Goal: Task Accomplishment & Management: Use online tool/utility

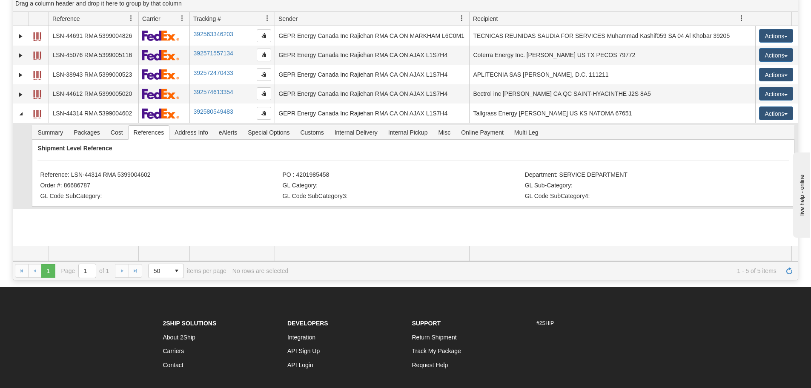
scroll to position [91, 0]
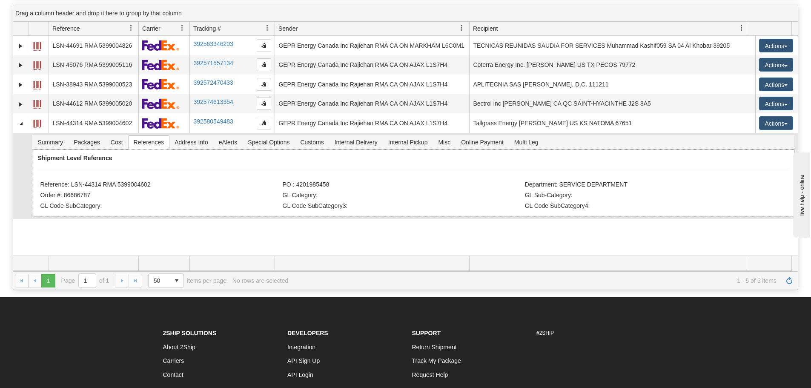
click at [152, 186] on li "Reference: LSN-44314 RMA 5399004602" at bounding box center [160, 185] width 240 height 9
drag, startPoint x: 154, startPoint y: 186, endPoint x: 71, endPoint y: 187, distance: 82.7
click at [71, 187] on li "Reference: LSN-44314 RMA 5399004602" at bounding box center [160, 185] width 240 height 9
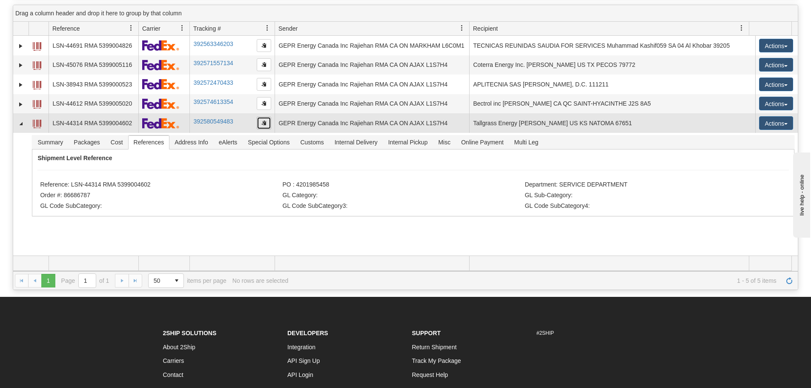
click at [267, 123] on button "button" at bounding box center [264, 123] width 14 height 13
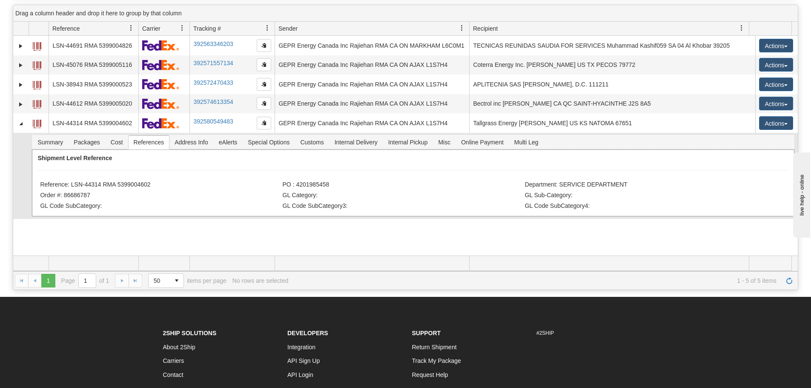
drag, startPoint x: 154, startPoint y: 187, endPoint x: 147, endPoint y: 187, distance: 7.7
click at [152, 187] on li "Reference: LSN-44314 RMA 5399004602" at bounding box center [160, 185] width 240 height 9
drag, startPoint x: 103, startPoint y: 186, endPoint x: 72, endPoint y: 186, distance: 31.5
click at [72, 186] on li "Reference: LSN-44314 RMA 5399004602" at bounding box center [160, 185] width 240 height 9
copy li "LSN-44314"
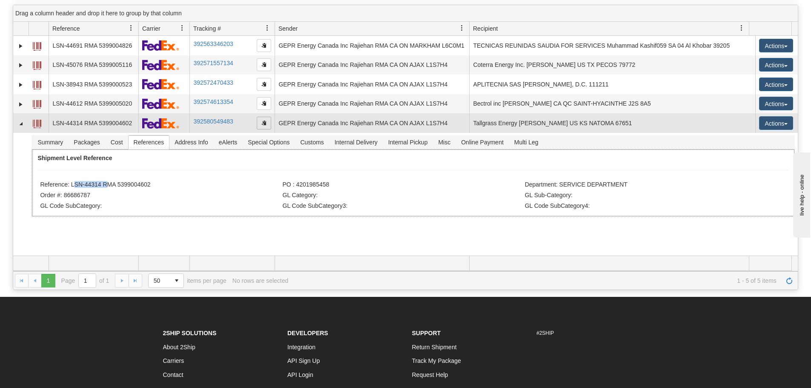
click at [262, 124] on span "button" at bounding box center [264, 122] width 5 height 5
copy li "LSN-44314"
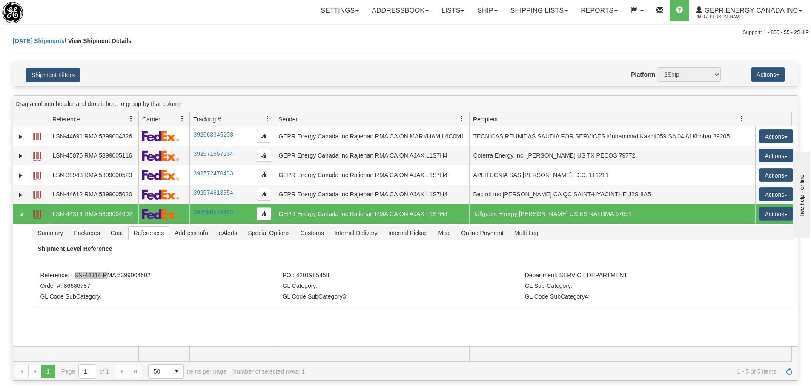
scroll to position [0, 0]
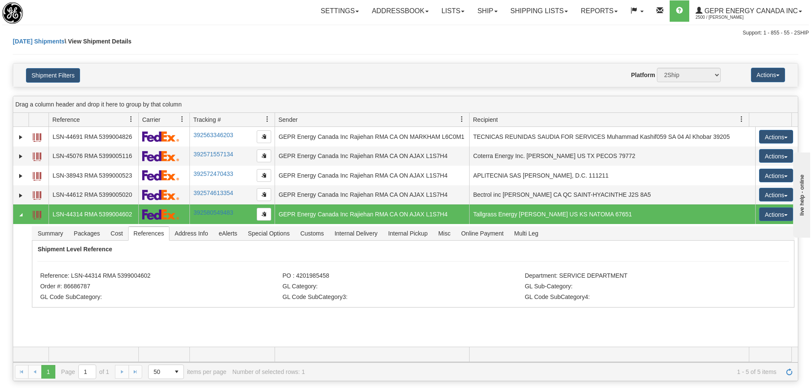
click at [274, 52] on div "Today Shipments \ View Shipment Details" at bounding box center [406, 50] width 786 height 26
click at [667, 331] on div "31533048 2500 LSN-44691 RMA 5399004826 392563346203 08/27/2025 08/27/2025 07:54…" at bounding box center [405, 237] width 785 height 220
click at [789, 368] on span "Refresh" at bounding box center [789, 371] width 7 height 7
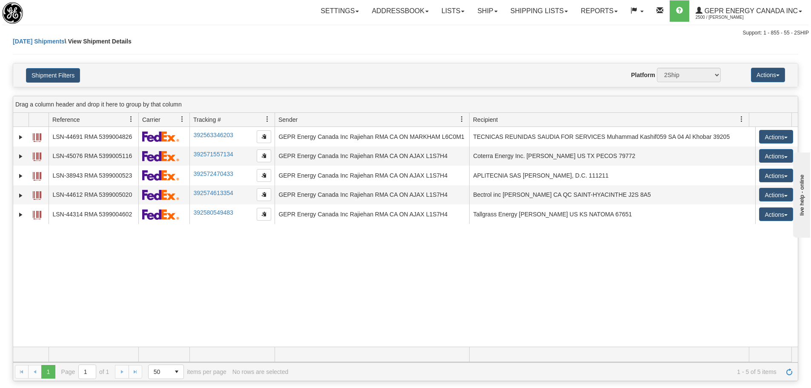
click at [405, 281] on div "31533048 2500 LSN-44691 RMA 5399004826 392563346203 08/27/2025 08/27/2025 07:54…" at bounding box center [405, 237] width 785 height 220
click at [180, 239] on div "31533048 2500 LSN-44691 RMA 5399004826 392563346203 08/27/2025 08/27/2025 07:54…" at bounding box center [405, 237] width 785 height 220
click at [182, 43] on div "Today Shipments \ View Shipment Details" at bounding box center [406, 50] width 786 height 26
click at [185, 41] on div "Today Shipments \ View Shipment Details" at bounding box center [406, 50] width 786 height 26
click at [77, 86] on div "Shipment Filters Website Agent Nothing selected Client User Platform 2Ship Impo…" at bounding box center [405, 74] width 785 height 23
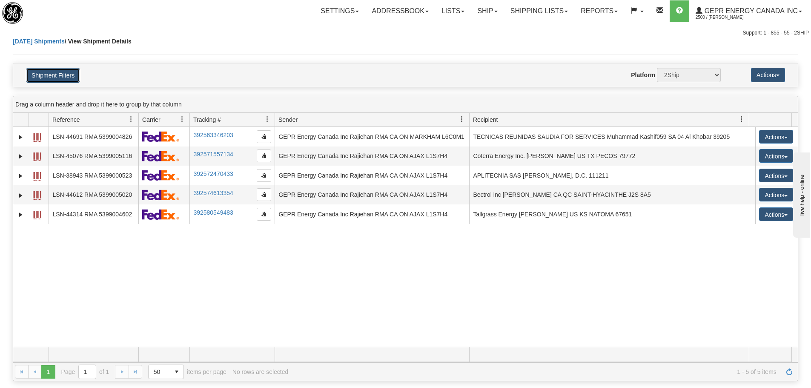
click at [75, 74] on button "Shipment Filters" at bounding box center [53, 75] width 54 height 14
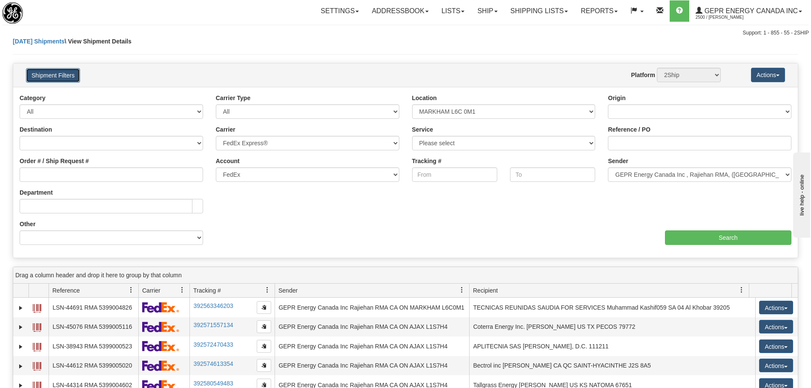
click at [75, 73] on button "Shipment Filters" at bounding box center [53, 75] width 54 height 14
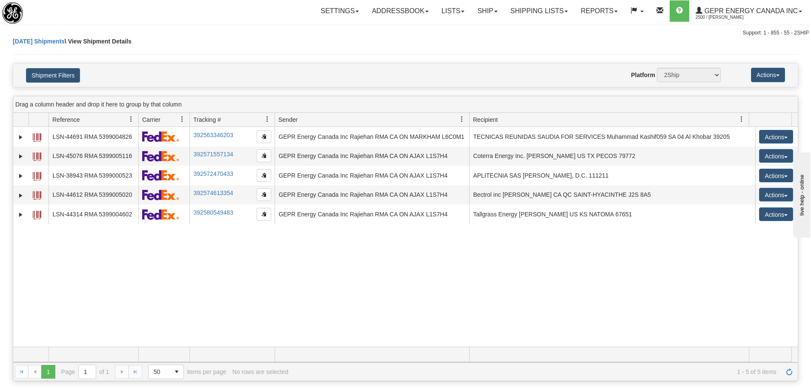
click at [459, 49] on div "Today Shipments \ View Shipment Details" at bounding box center [406, 50] width 786 height 26
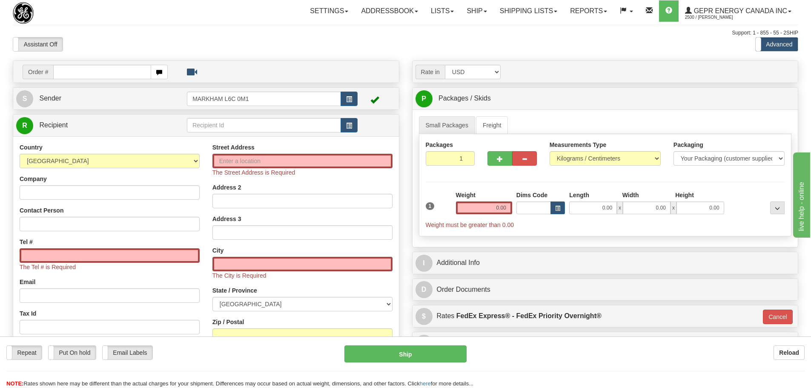
click at [219, 48] on div "Assistant On Assistant Off Do a return Do a return" at bounding box center [172, 44] width 333 height 14
click at [147, 105] on link "S Sender" at bounding box center [101, 98] width 171 height 17
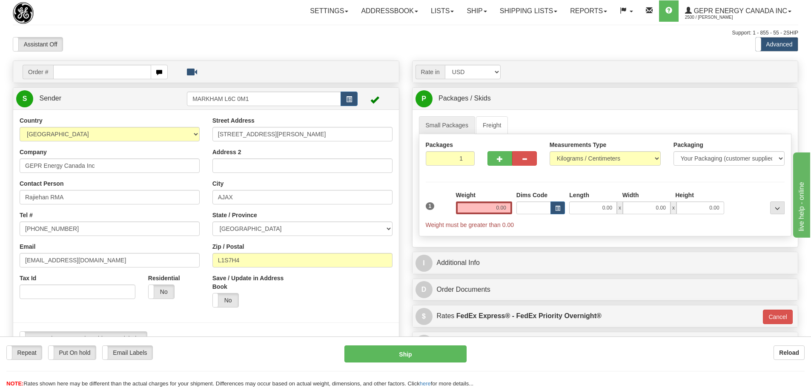
click at [256, 41] on div "Assistant On Assistant Off Do a return Do a return" at bounding box center [172, 44] width 333 height 14
click at [306, 44] on div "Assistant On Assistant Off Do a return Do a return" at bounding box center [172, 44] width 333 height 14
click at [149, 33] on div "Support: 1 - 855 - 55 - 2SHIP" at bounding box center [406, 32] width 786 height 7
click at [205, 56] on div "Toggle navigation Settings Shipping Preferences Fields Preferences New" at bounding box center [405, 373] width 811 height 746
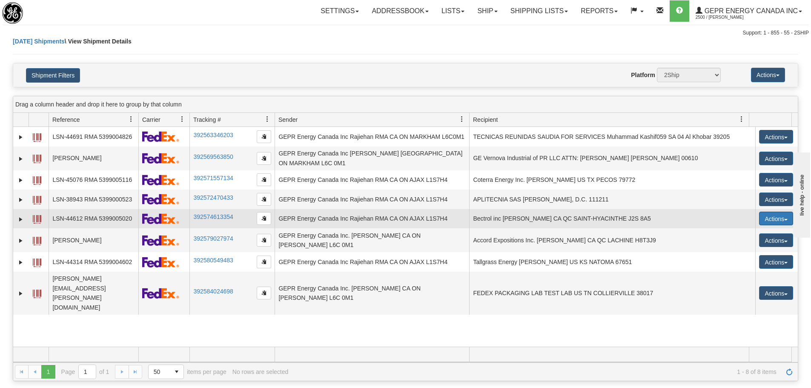
click at [777, 219] on button "Actions" at bounding box center [776, 219] width 34 height 14
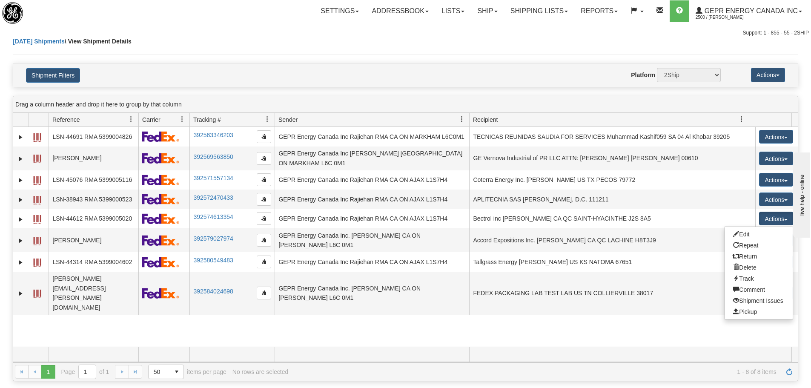
click at [717, 331] on div "31533048 2500 LSN-44691 RMA 5399004826 392563346203 08/27/2025 08/27/2025 07:54…" at bounding box center [405, 237] width 785 height 220
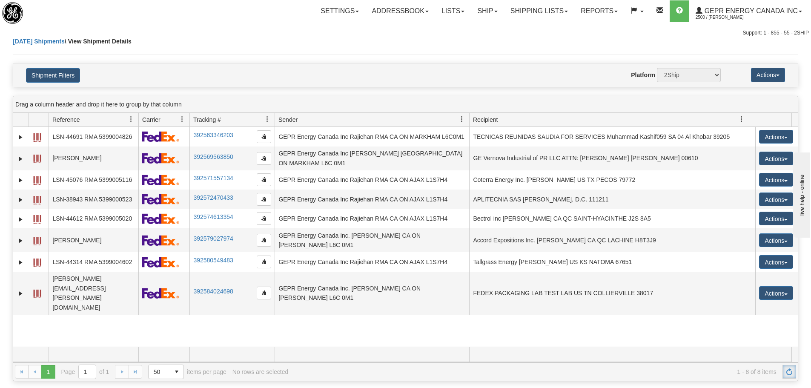
click at [794, 368] on link "Refresh" at bounding box center [790, 372] width 14 height 14
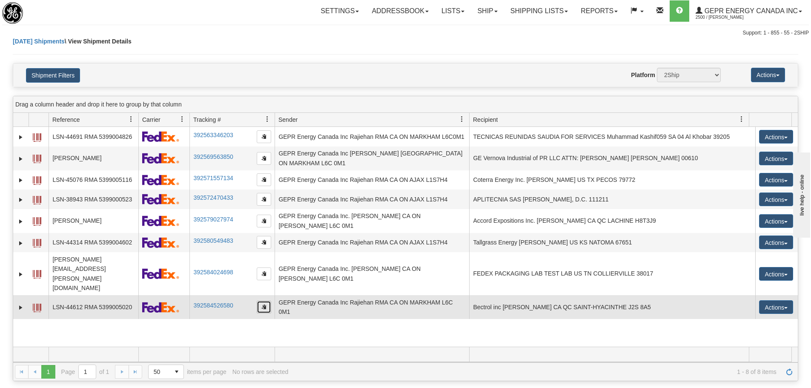
click at [267, 301] on button "button" at bounding box center [264, 307] width 14 height 13
click at [22, 303] on link "Expand" at bounding box center [21, 307] width 9 height 9
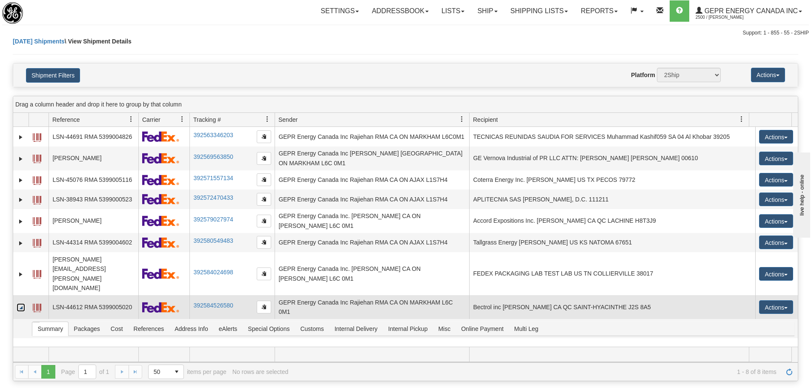
click at [22, 303] on link "Collapse" at bounding box center [21, 307] width 9 height 9
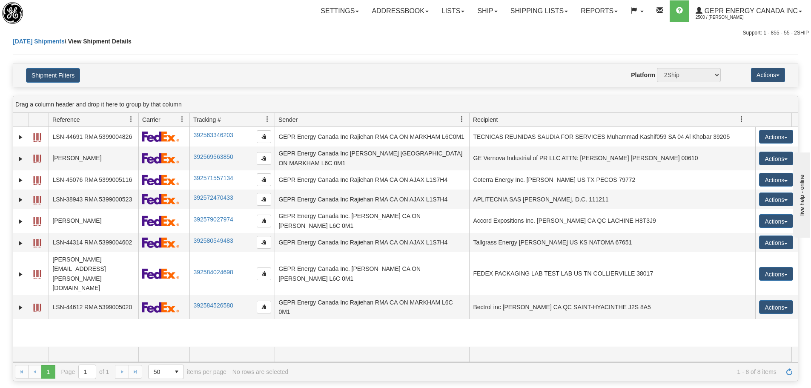
click at [192, 56] on div "Today Shipments \ View Shipment Details" at bounding box center [406, 50] width 786 height 26
click at [164, 41] on div "Today Shipments \ View Shipment Details" at bounding box center [406, 50] width 786 height 26
click at [400, 303] on div "31533048 2500 LSN-44691 RMA 5399004826 392563346203 08/27/2025 08/27/2025 07:54…" at bounding box center [405, 237] width 785 height 220
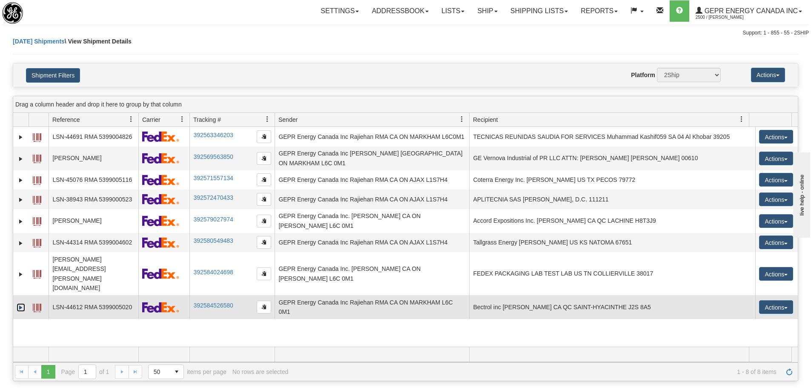
click at [21, 303] on link "Expand" at bounding box center [21, 307] width 9 height 9
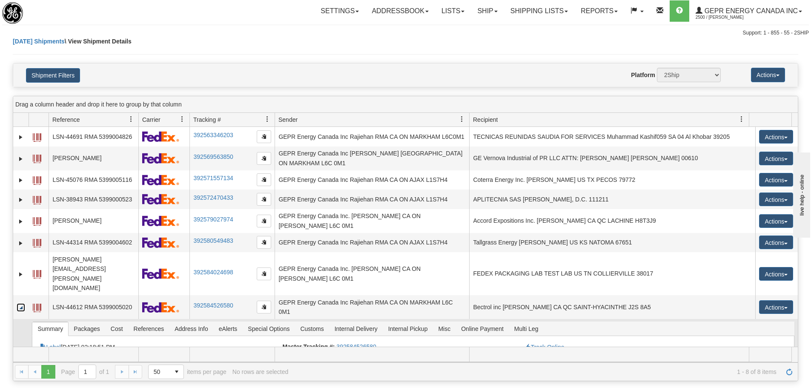
scroll to position [44, 0]
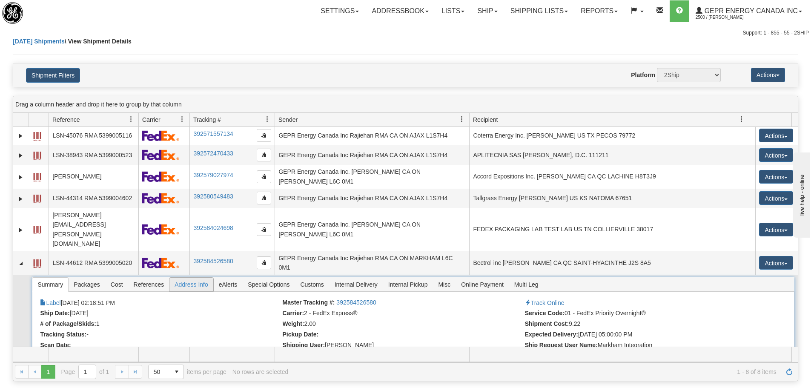
click at [171, 278] on span "Address Info" at bounding box center [192, 285] width 44 height 14
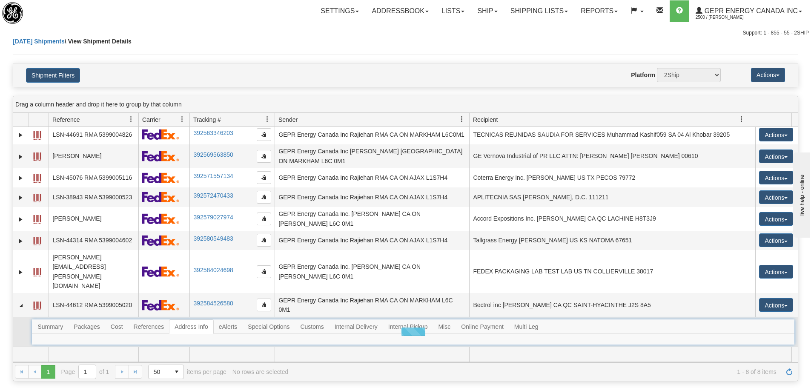
scroll to position [0, 0]
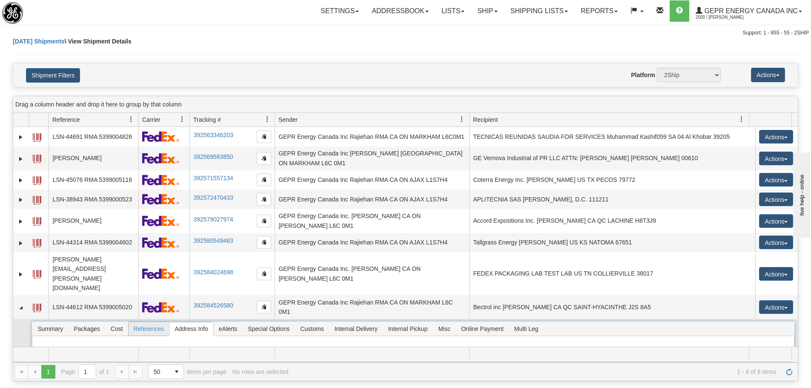
click at [154, 322] on span "References" at bounding box center [149, 329] width 41 height 14
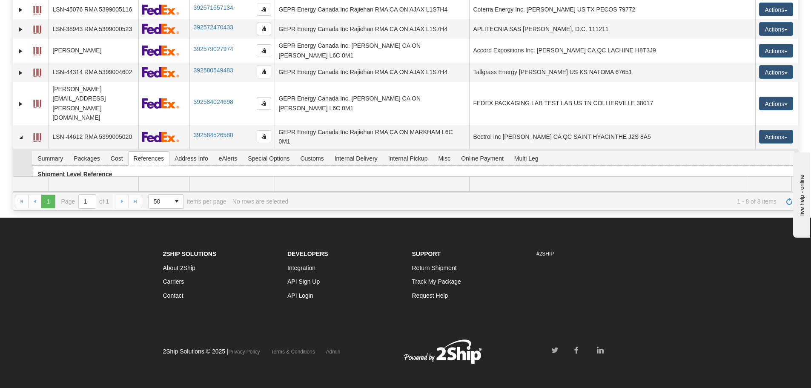
scroll to position [26, 0]
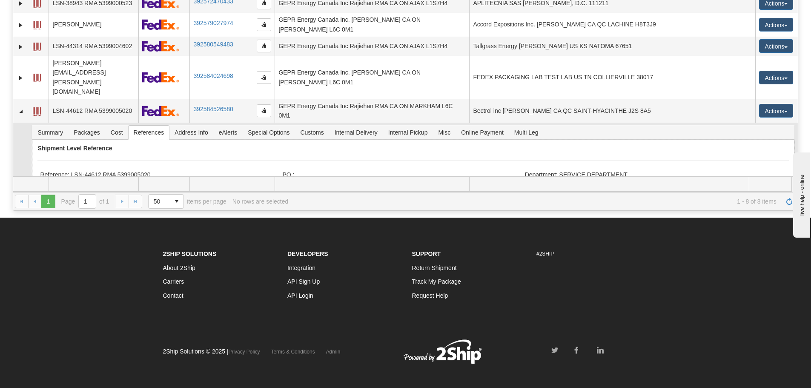
drag, startPoint x: 153, startPoint y: 173, endPoint x: 125, endPoint y: 167, distance: 29.1
click at [121, 170] on div "Shipment Level Reference Reference: LSN-44612 RMA 5399005020 PO : Department: S…" at bounding box center [413, 173] width 762 height 67
click at [198, 140] on div "Shipment Level Reference Reference: LSN-44612 RMA 5399005020 PO : Department: S…" at bounding box center [413, 173] width 762 height 67
click at [166, 171] on li "Reference: LSN-44612 RMA 5399005020" at bounding box center [160, 175] width 240 height 9
drag, startPoint x: 161, startPoint y: 142, endPoint x: 71, endPoint y: 143, distance: 89.5
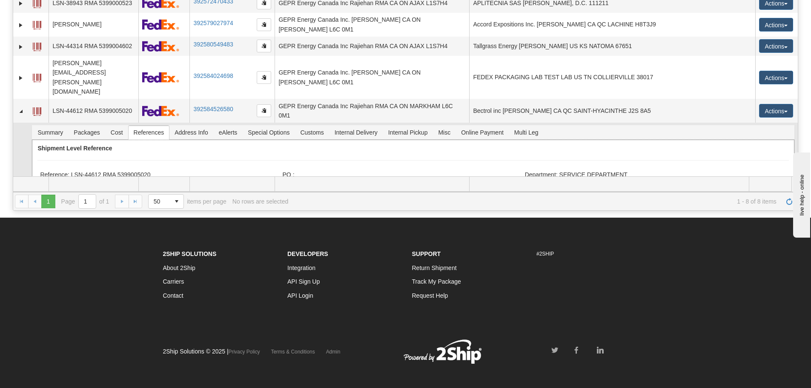
click at [71, 171] on li "Reference: LSN-44612 RMA 5399005020" at bounding box center [160, 175] width 240 height 9
copy li "LSN-44612 RMA 5399005020"
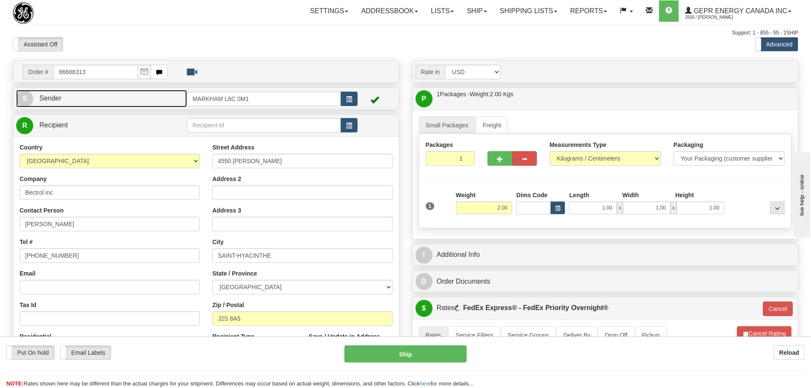
click at [150, 95] on link "S Sender" at bounding box center [101, 98] width 171 height 17
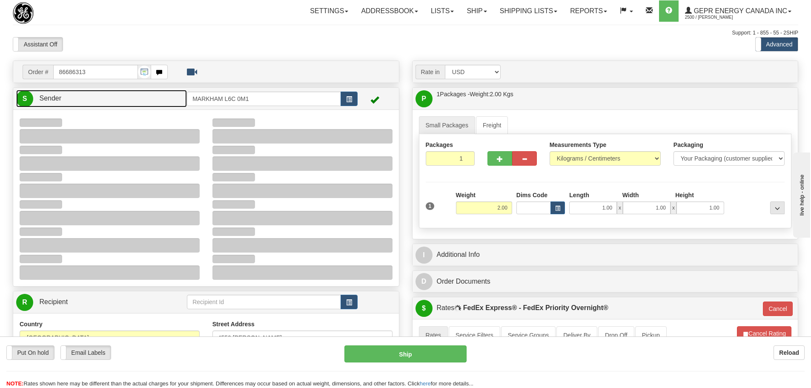
type input "14:17"
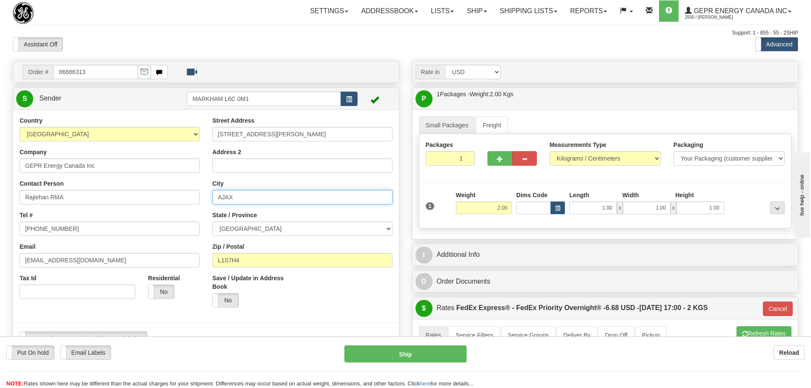
click at [256, 200] on input "AJAX" at bounding box center [303, 197] width 180 height 14
drag, startPoint x: 256, startPoint y: 200, endPoint x: 171, endPoint y: 219, distance: 86.7
click at [184, 225] on div "Country [GEOGRAPHIC_DATA] [GEOGRAPHIC_DATA] [GEOGRAPHIC_DATA] [GEOGRAPHIC_DATA]…" at bounding box center [206, 234] width 386 height 236
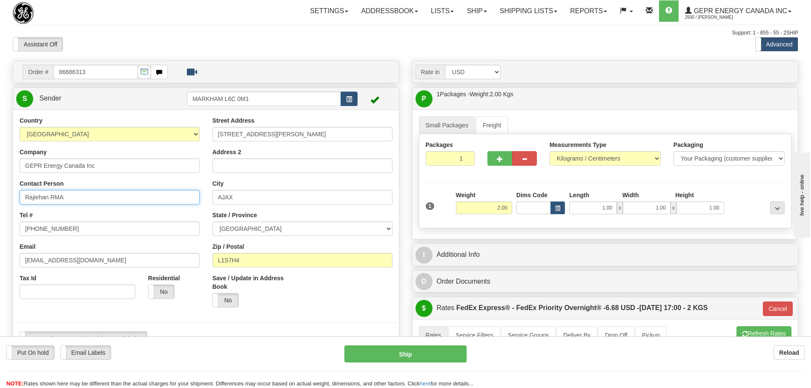
click at [96, 193] on input "Rajiehan RMA" at bounding box center [110, 197] width 180 height 14
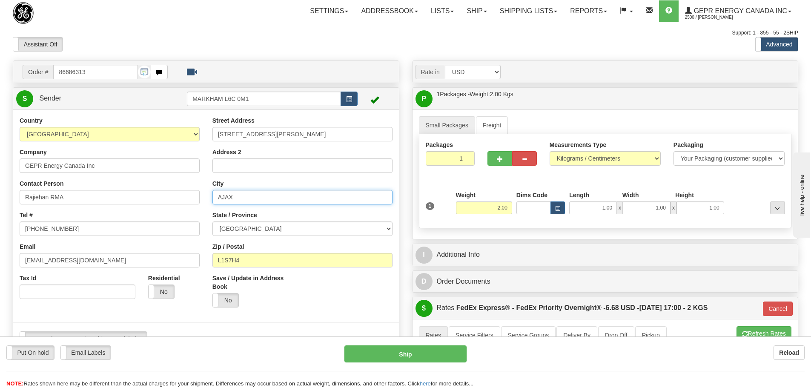
click at [299, 201] on input "AJAX" at bounding box center [303, 197] width 180 height 14
click at [298, 201] on input "AJAX" at bounding box center [303, 197] width 180 height 14
drag, startPoint x: 297, startPoint y: 196, endPoint x: 117, endPoint y: 206, distance: 180.9
click at [117, 206] on div "Country AFGHANISTAN ALAND ISLANDS ALBANIA ALGERIA AMERICAN SAMOA ANDORRA ANGOLA…" at bounding box center [206, 234] width 386 height 236
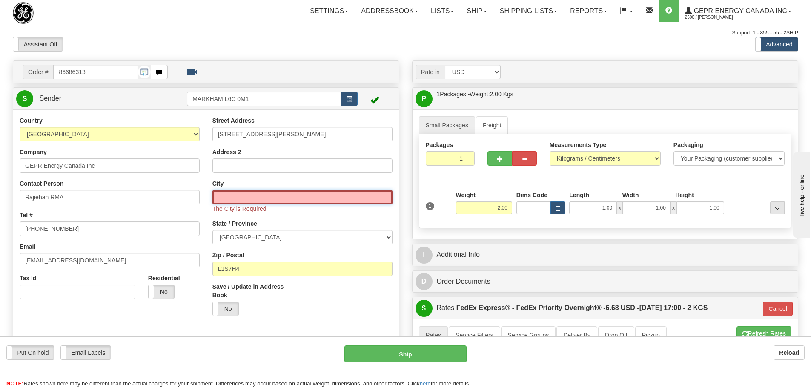
click at [233, 201] on input "City" at bounding box center [303, 197] width 180 height 14
type input "MARKHAM"
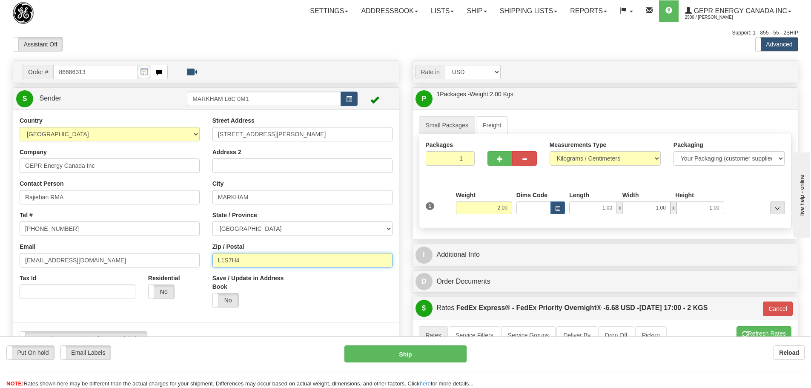
click at [287, 262] on input "L1S7H4" at bounding box center [303, 260] width 180 height 14
drag, startPoint x: 272, startPoint y: 262, endPoint x: 199, endPoint y: 263, distance: 73.3
click at [198, 264] on div "Country AFGHANISTAN ALAND ISLANDS ALBANIA ALGERIA AMERICAN SAMOA ANDORRA ANGOLA…" at bounding box center [206, 234] width 386 height 236
click at [239, 265] on input "Zip / Postal" at bounding box center [303, 260] width 180 height 14
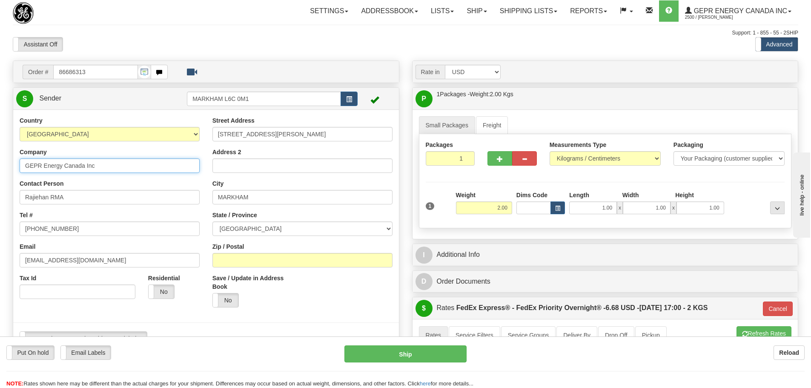
type input "01"
click at [181, 171] on input "GEPR Energy Canada Inc" at bounding box center [110, 165] width 180 height 14
click at [176, 169] on input "GEPR Energy Canada Inc" at bounding box center [110, 165] width 180 height 14
drag, startPoint x: 109, startPoint y: 165, endPoint x: -120, endPoint y: 175, distance: 228.9
click at [0, 175] on html "Training Course Close Toggle navigation Settings Shipping Preferences New Sende…" at bounding box center [405, 194] width 811 height 388
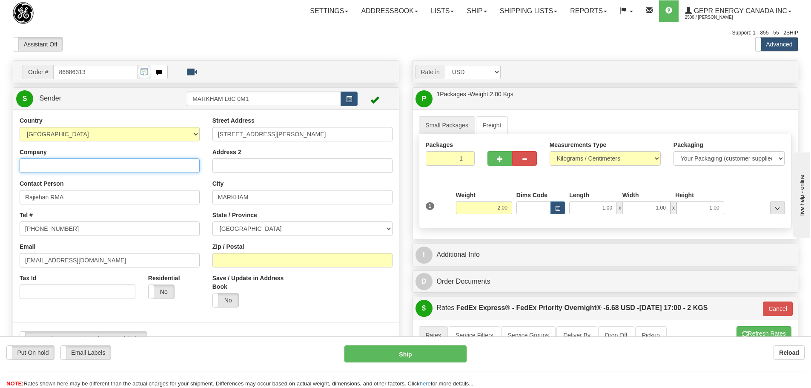
click at [91, 170] on input "Company" at bounding box center [110, 165] width 180 height 14
click at [206, 184] on div "Street Address 650 MARKLAND STREET Address 2 City MARKHAM State / Province ALBE…" at bounding box center [302, 215] width 193 height 198
click at [132, 165] on input "Company" at bounding box center [110, 165] width 180 height 14
drag, startPoint x: 122, startPoint y: 29, endPoint x: 126, endPoint y: 37, distance: 8.6
click at [122, 29] on div "Toggle navigation Settings Shipping Preferences Fields Preferences New" at bounding box center [405, 364] width 811 height 729
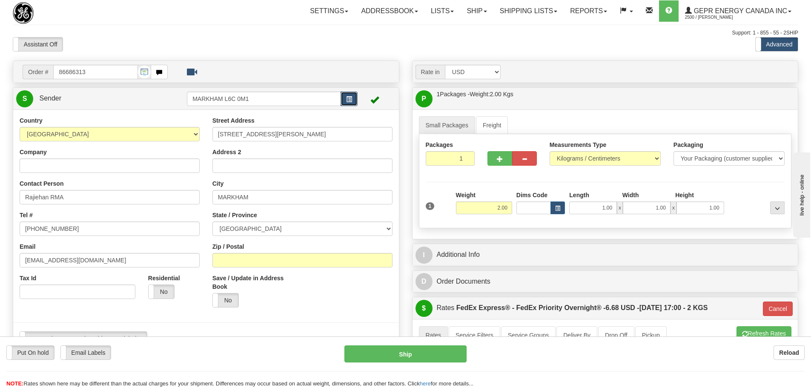
click at [352, 100] on span "button" at bounding box center [349, 100] width 6 height 6
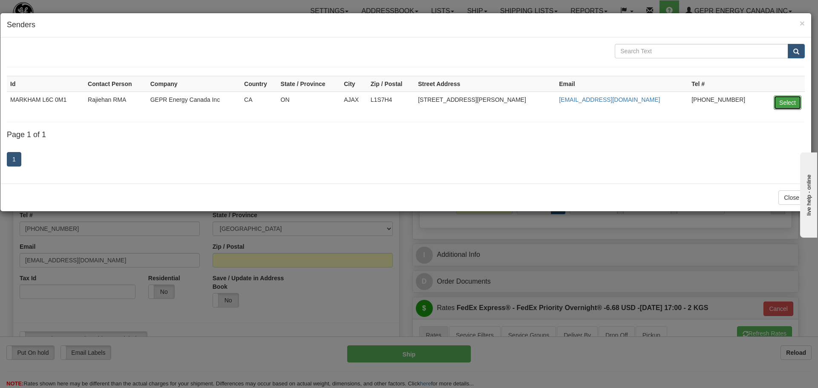
click at [790, 102] on button "Select" at bounding box center [788, 102] width 28 height 14
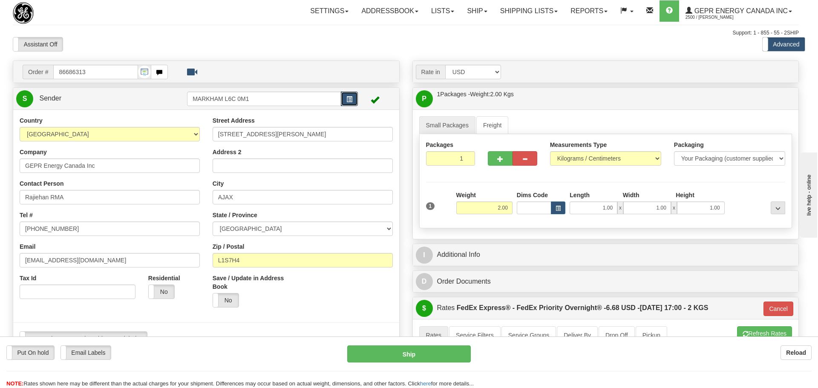
type input "01"
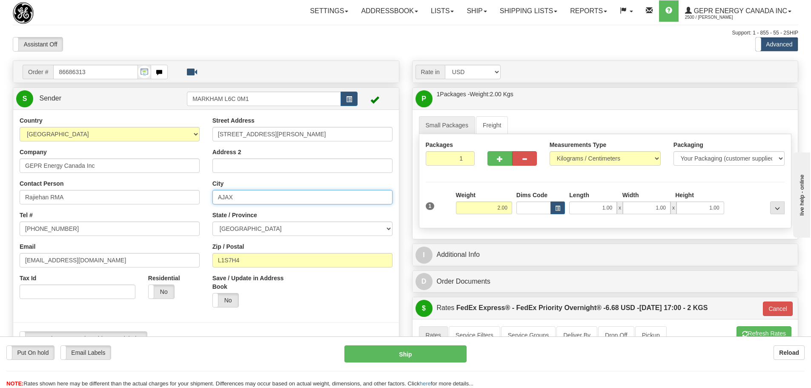
drag, startPoint x: 252, startPoint y: 195, endPoint x: 152, endPoint y: 205, distance: 101.0
click at [152, 205] on div "Country AFGHANISTAN ALAND ISLANDS ALBANIA ALGERIA AMERICAN SAMOA ANDORRA ANGOLA…" at bounding box center [206, 234] width 386 height 236
click at [293, 66] on div at bounding box center [284, 70] width 221 height 10
click at [312, 198] on input "AJAX" at bounding box center [303, 197] width 180 height 14
drag, startPoint x: 312, startPoint y: 198, endPoint x: 148, endPoint y: 204, distance: 164.1
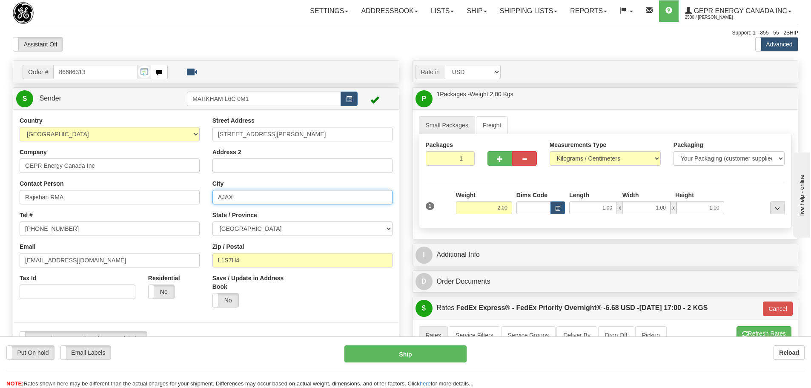
click at [148, 204] on div "Country AFGHANISTAN ALAND ISLANDS ALBANIA ALGERIA AMERICAN SAMOA ANDORRA ANGOLA…" at bounding box center [206, 234] width 386 height 236
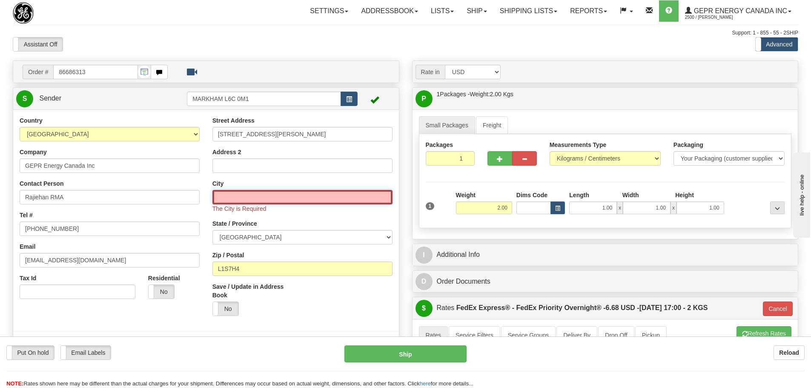
click at [240, 197] on input "City" at bounding box center [303, 197] width 180 height 14
type input "MARKHAM"
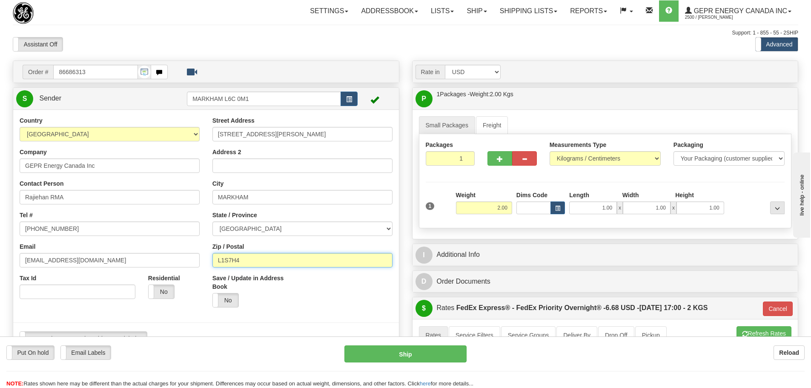
drag, startPoint x: 246, startPoint y: 262, endPoint x: 206, endPoint y: 271, distance: 41.6
click at [206, 271] on div "Street Address 650 MARKLAND STREET Address 2 City MARKHAM State / Province ALBE…" at bounding box center [302, 215] width 193 height 198
paste input "6C 0M1"
type input "L6C 0M1"
type input "01"
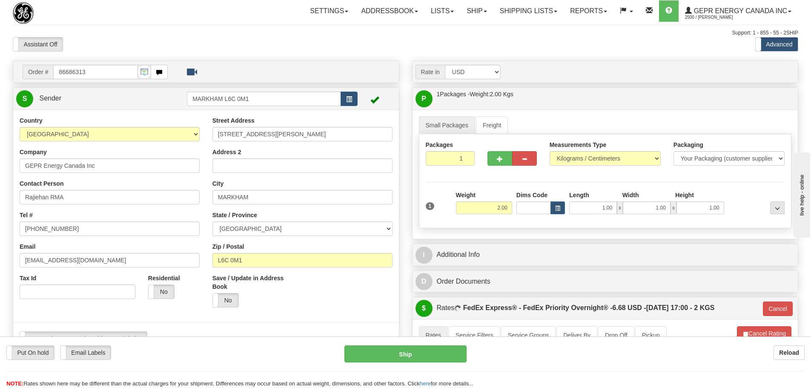
click at [206, 270] on div "Street Address 650 MARKLAND STREET Address 2 City MARKHAM State / Province ALBE…" at bounding box center [302, 215] width 193 height 198
click at [238, 299] on label "No" at bounding box center [226, 300] width 26 height 14
click at [273, 306] on div "Yes No" at bounding box center [254, 300] width 83 height 14
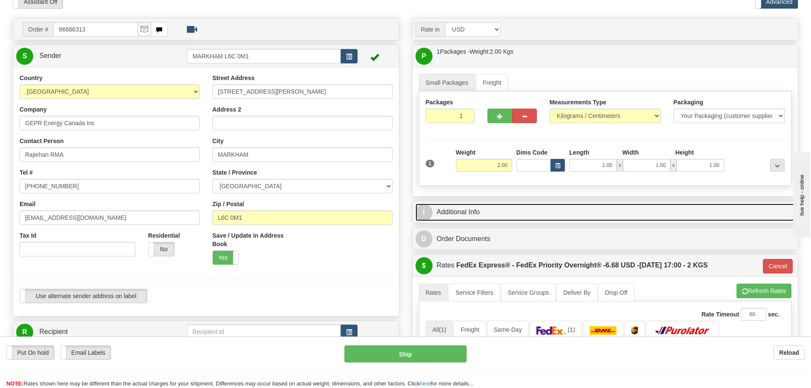
click at [480, 216] on link "I Additional Info" at bounding box center [606, 212] width 380 height 17
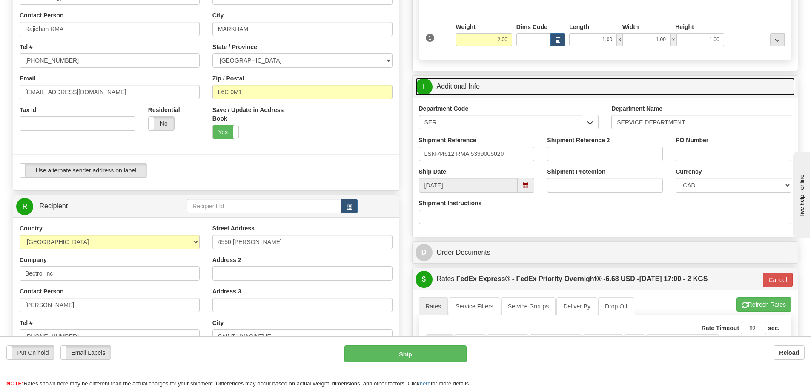
scroll to position [170, 0]
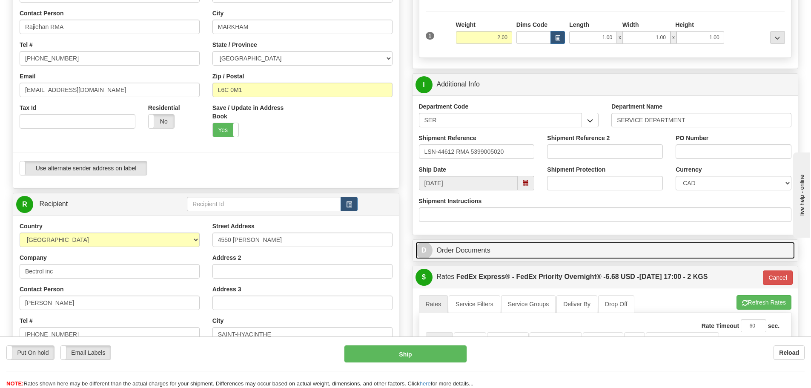
click at [516, 95] on div "D Order Documents" at bounding box center [606, 85] width 386 height 22
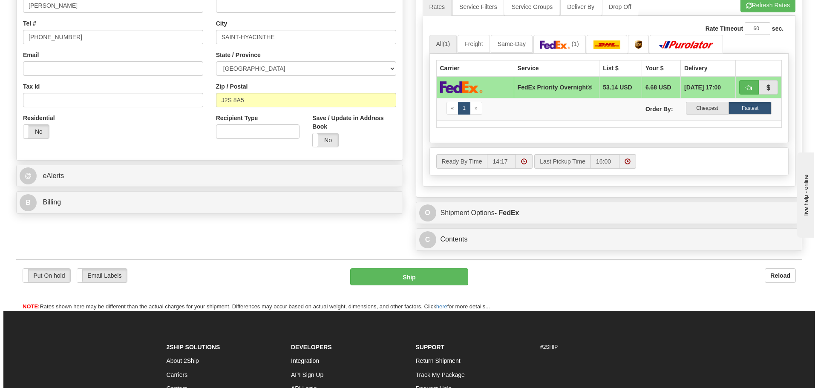
scroll to position [469, 0]
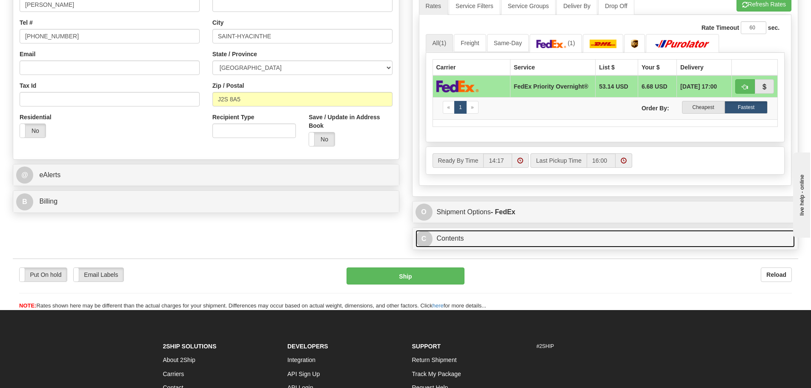
click at [526, 239] on link "C Contents" at bounding box center [606, 238] width 380 height 17
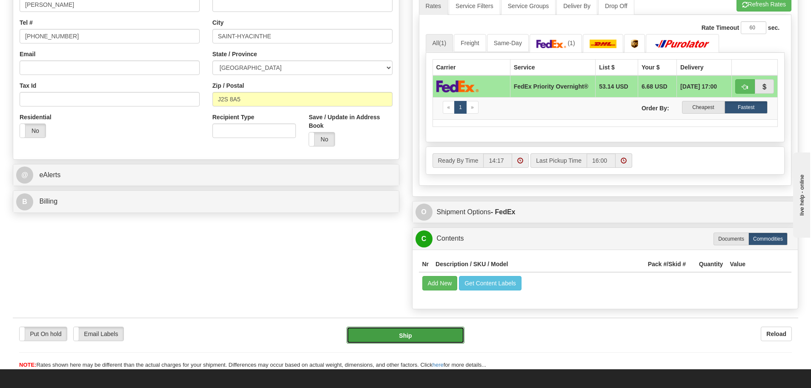
click at [394, 344] on button "Ship" at bounding box center [406, 335] width 118 height 17
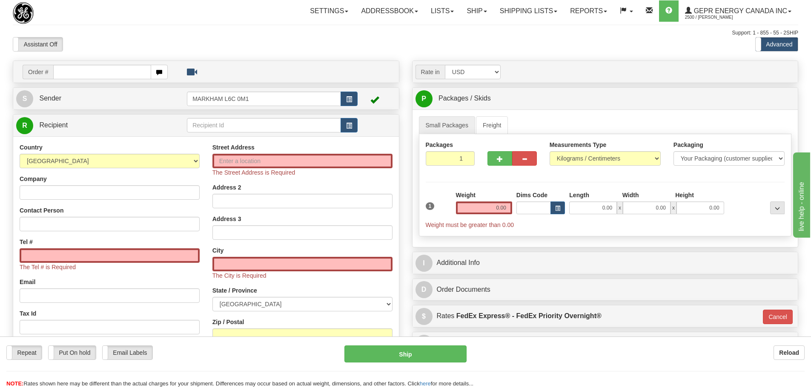
click at [285, 37] on div at bounding box center [406, 37] width 786 height 0
